Goal: Check status: Check status

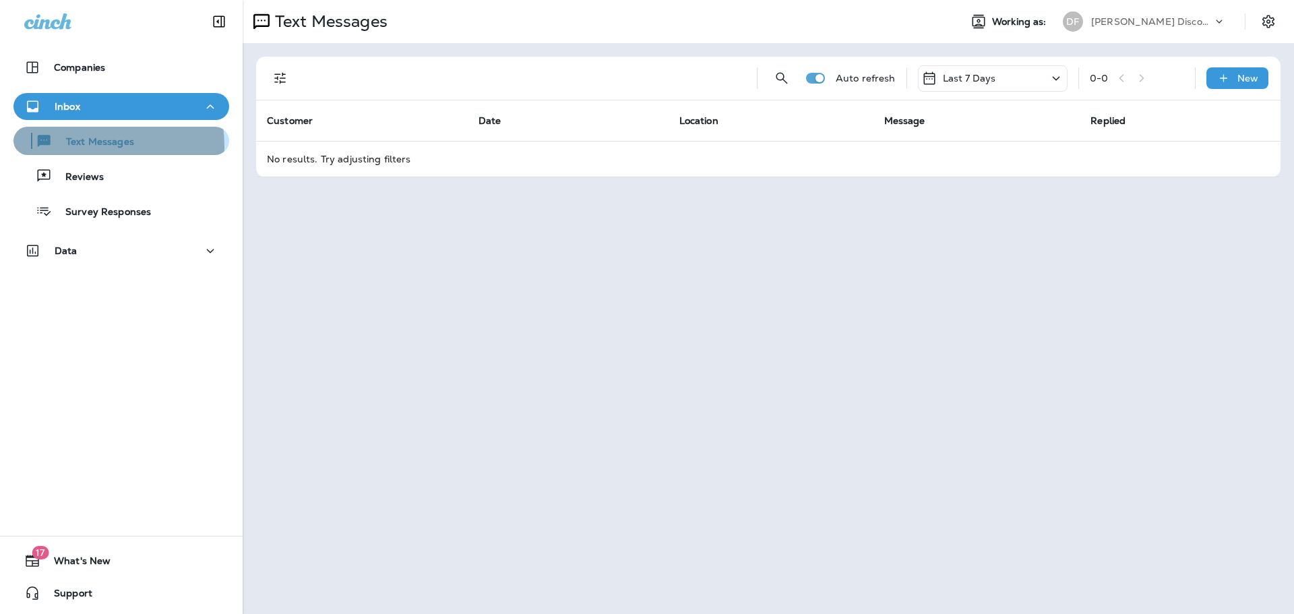
click at [80, 146] on p "Text Messages" at bounding box center [94, 142] width 82 height 13
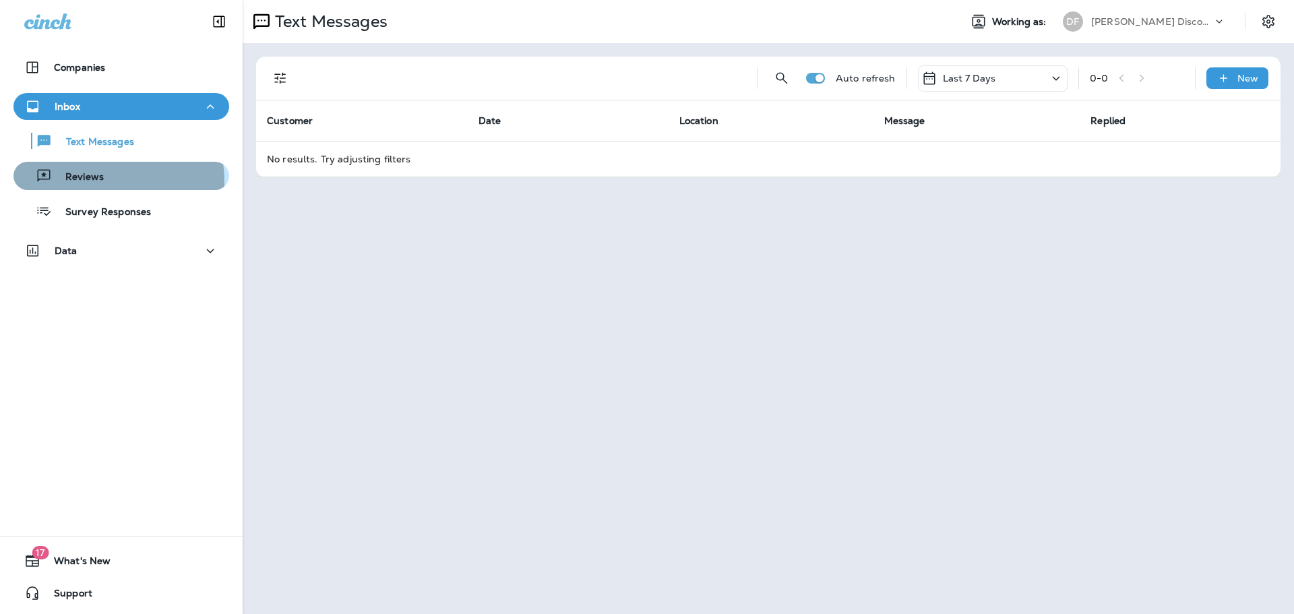
click at [82, 183] on p "Reviews" at bounding box center [78, 177] width 52 height 13
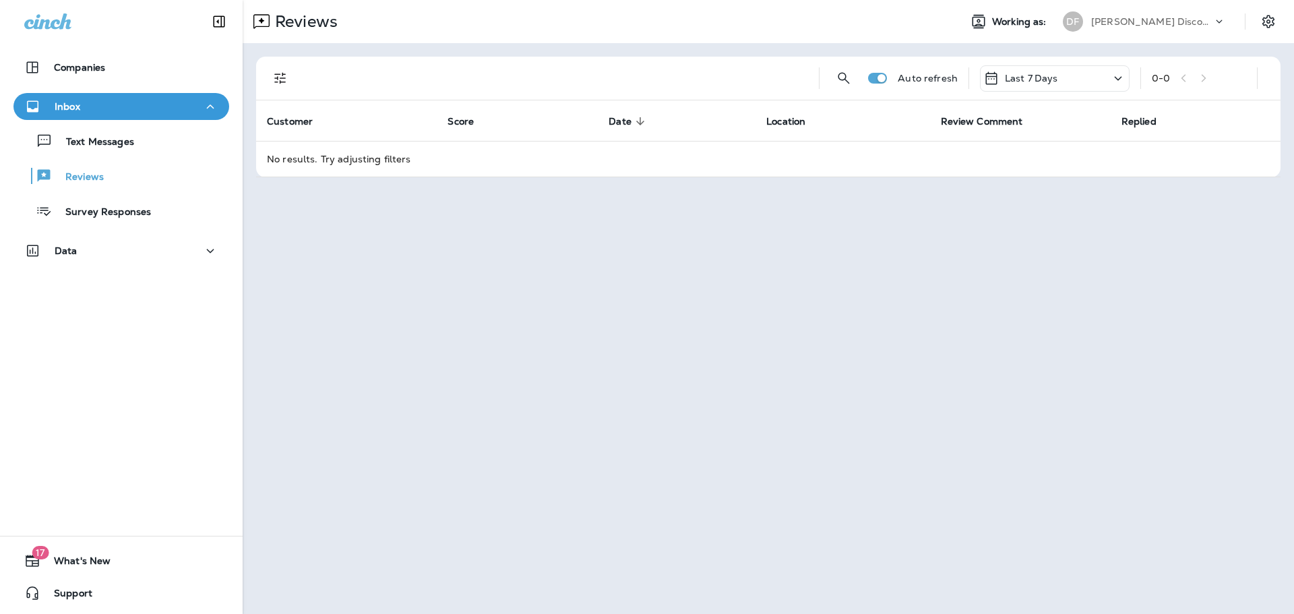
click at [1100, 85] on div "Last 7 Days" at bounding box center [1055, 78] width 150 height 26
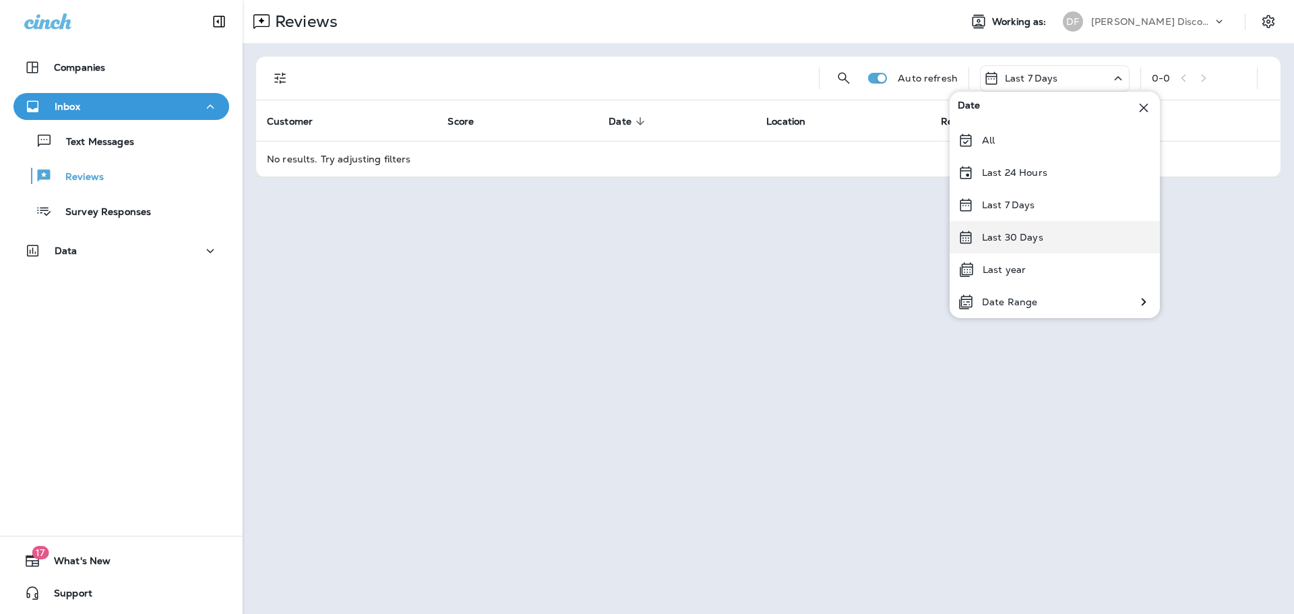
click at [1043, 248] on div "Last 30 Days" at bounding box center [1055, 237] width 210 height 32
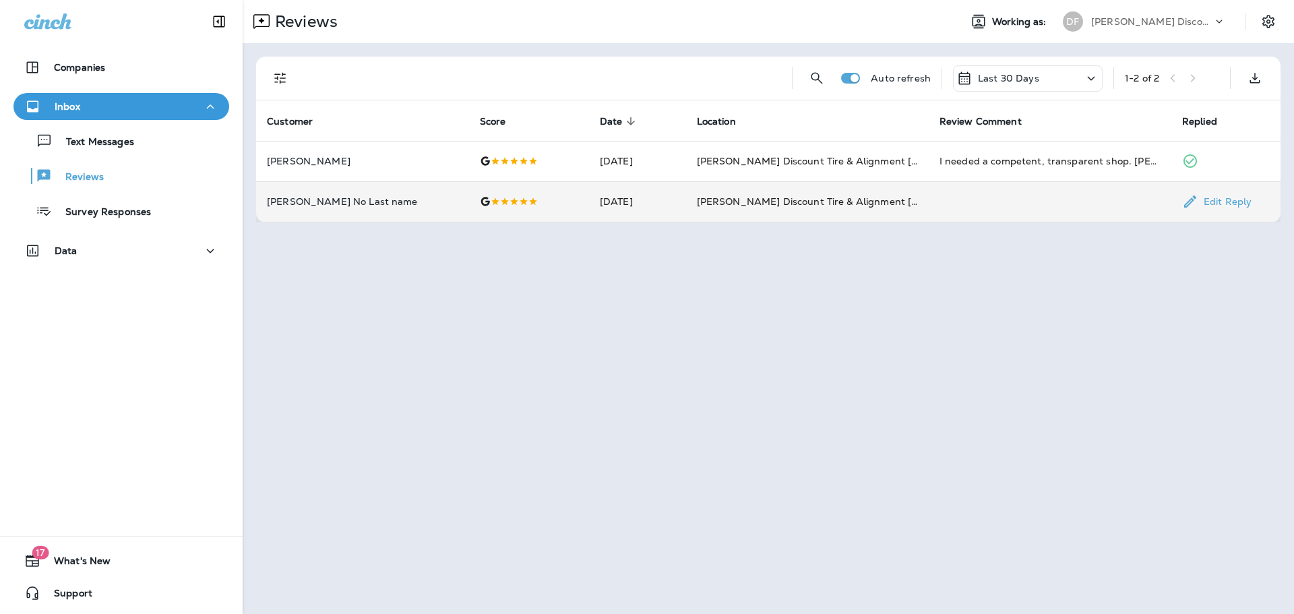
click at [320, 199] on p "[PERSON_NAME] No Last name" at bounding box center [362, 201] width 191 height 11
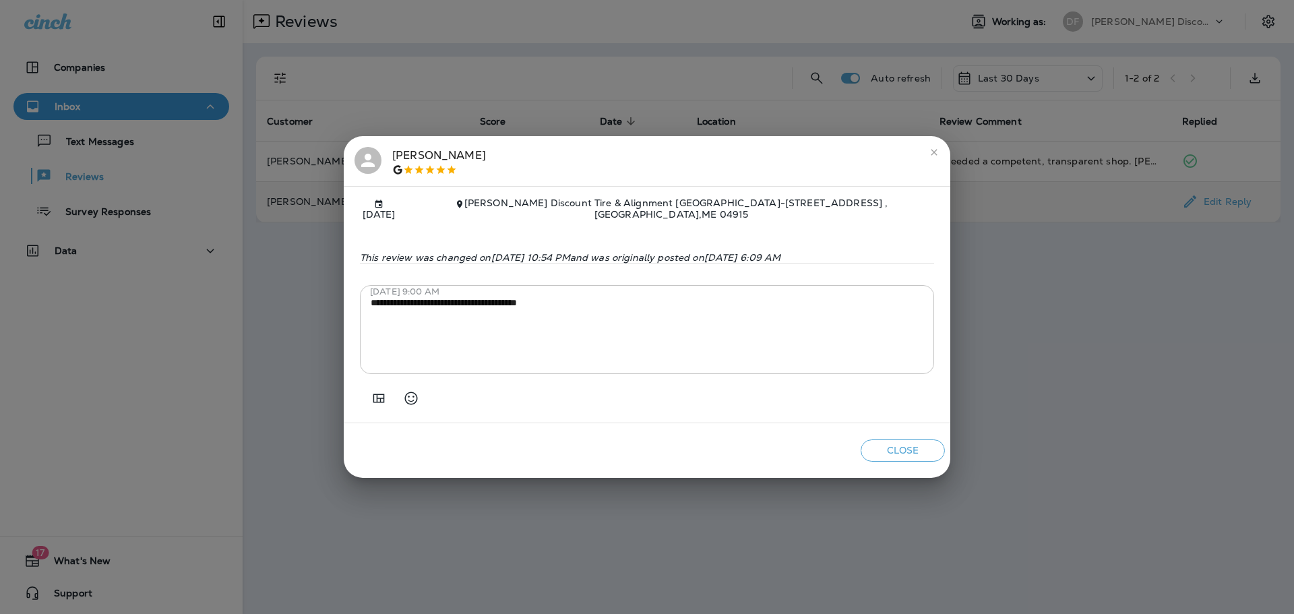
click at [935, 155] on icon "close" at bounding box center [934, 152] width 11 height 11
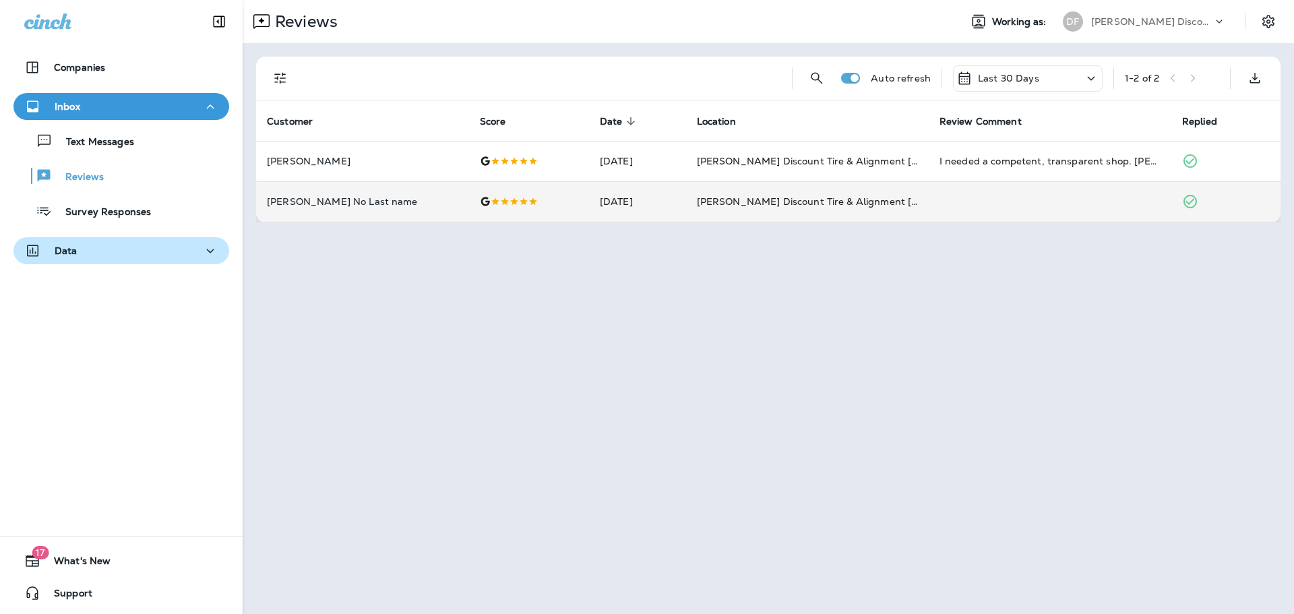
click at [66, 252] on p "Data" at bounding box center [66, 250] width 23 height 11
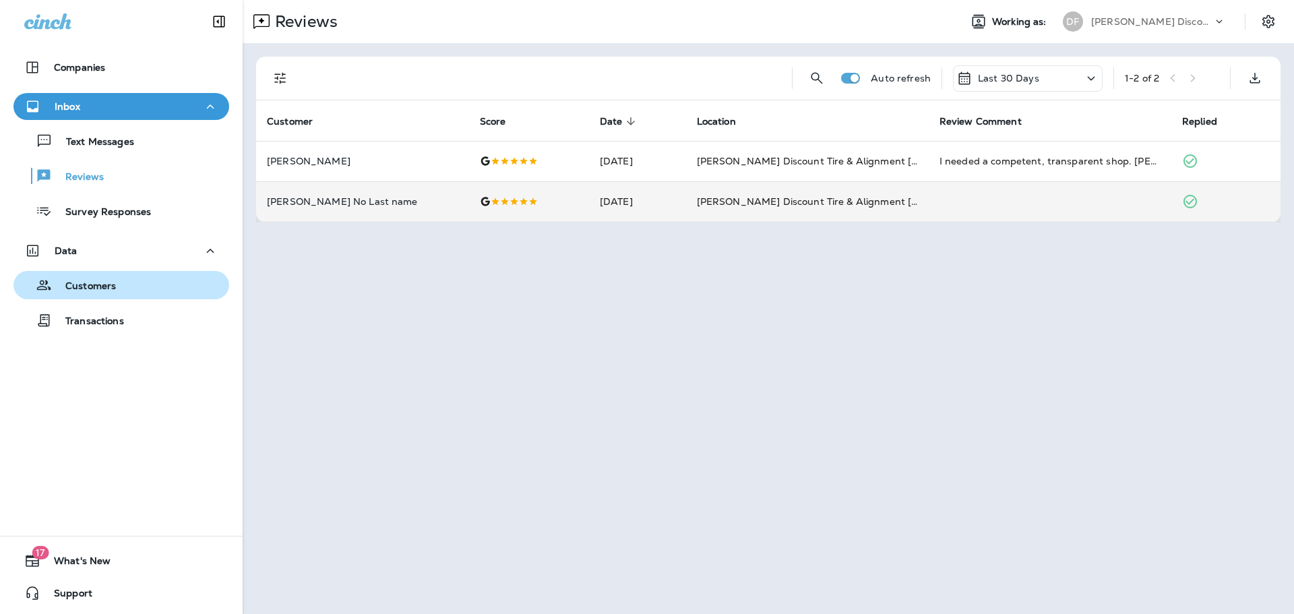
click at [77, 282] on p "Customers" at bounding box center [84, 286] width 64 height 13
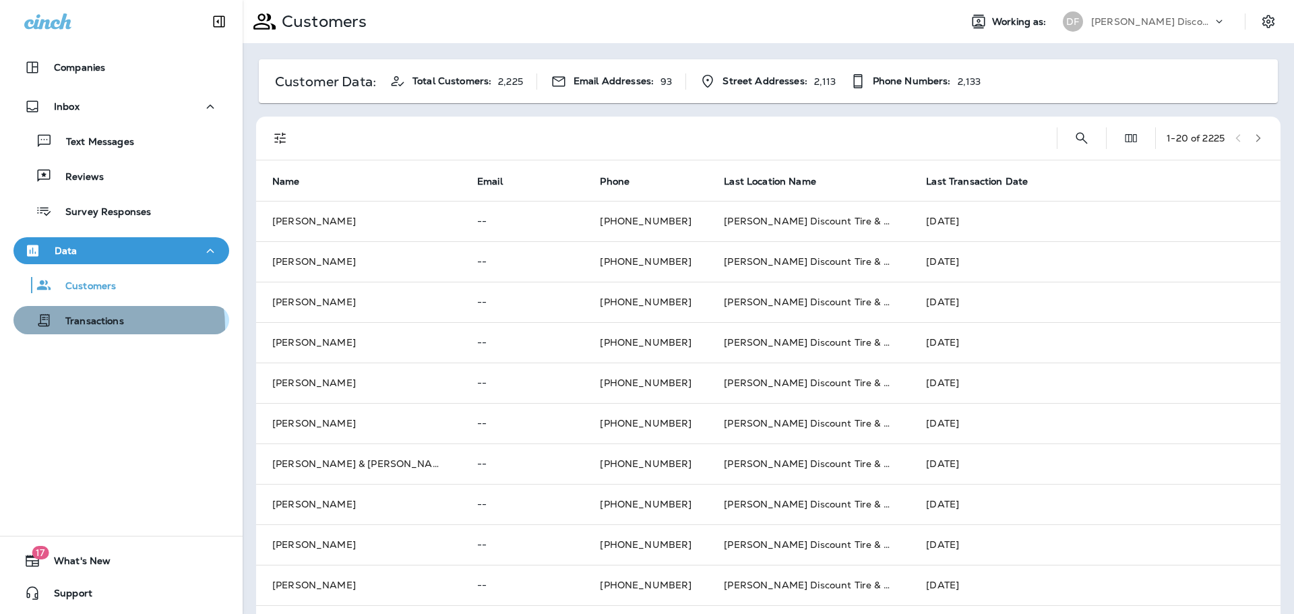
click at [82, 328] on p "Transactions" at bounding box center [88, 322] width 72 height 13
